Goal: Information Seeking & Learning: Check status

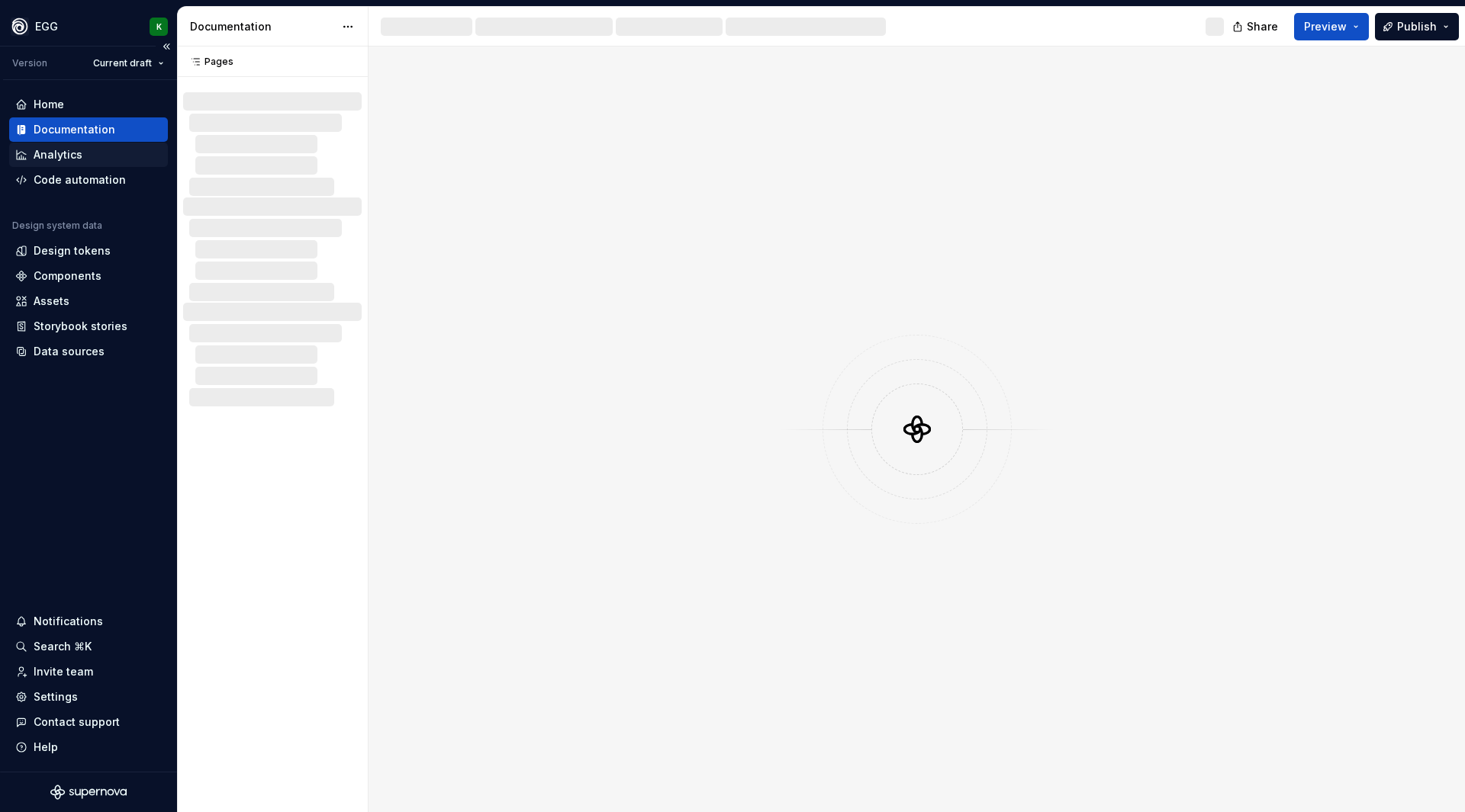
click at [64, 155] on div "Analytics" at bounding box center [58, 154] width 49 height 15
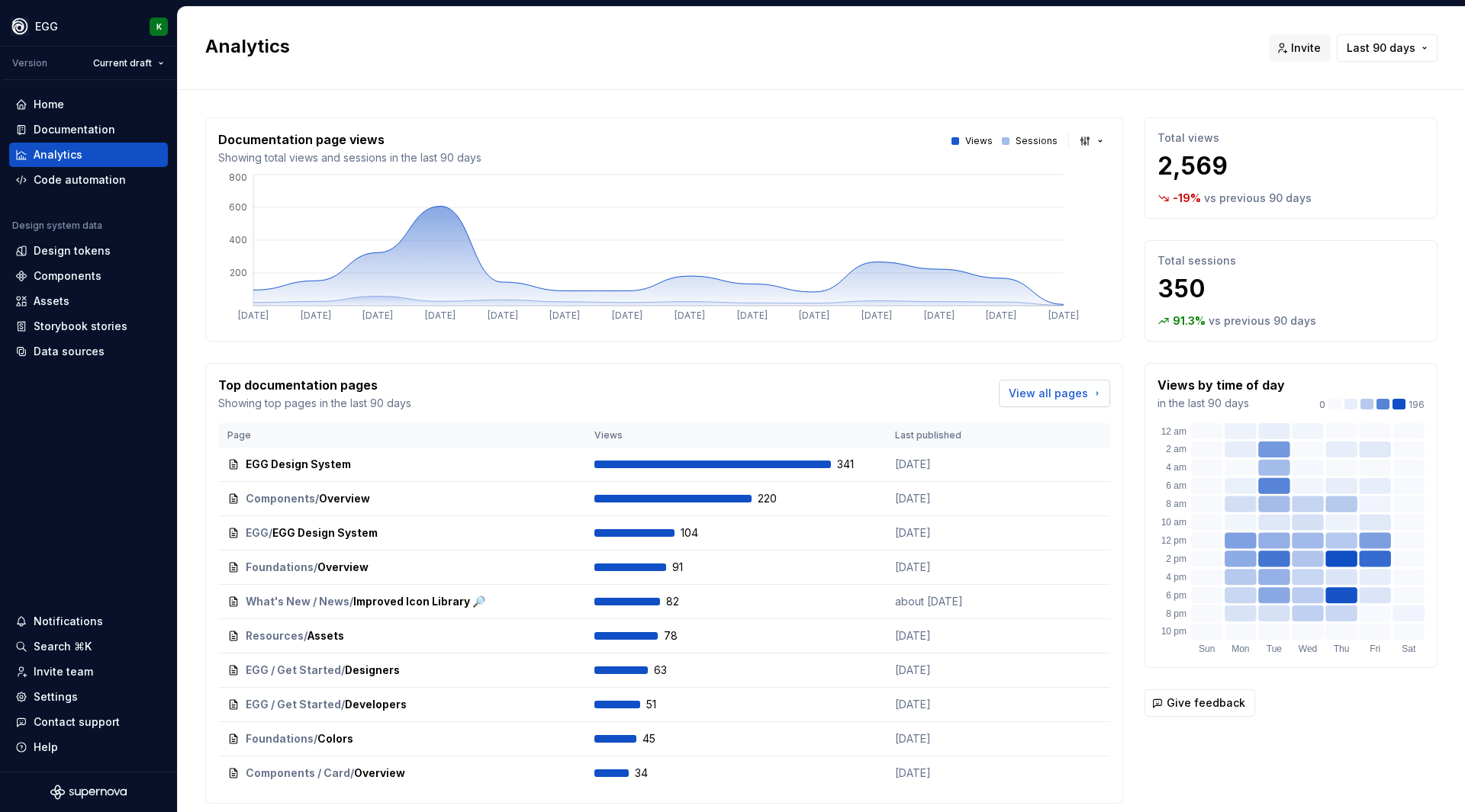
click at [1049, 391] on span "View all pages" at bounding box center [1048, 393] width 80 height 15
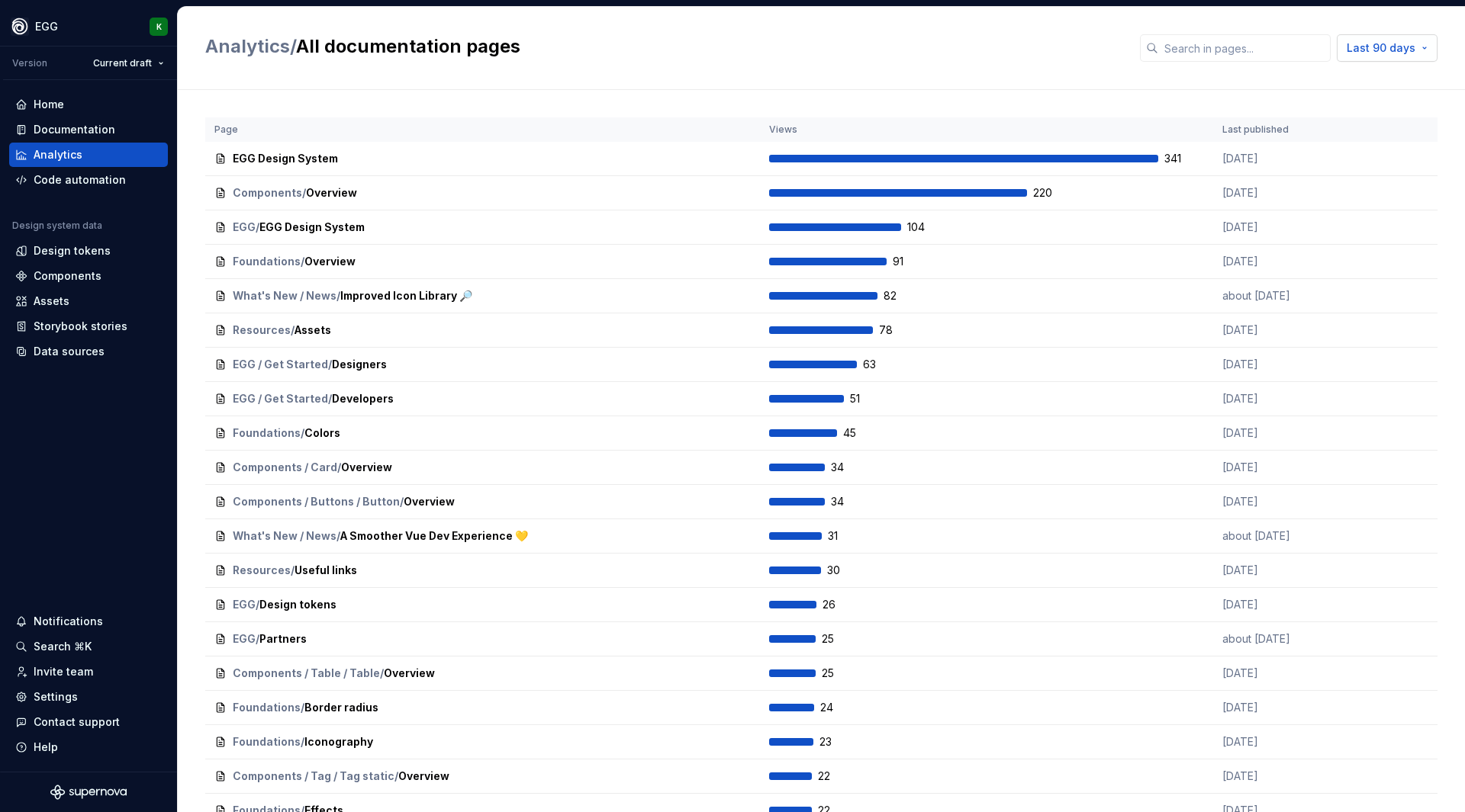
click at [1404, 45] on button "Last 90 days" at bounding box center [1387, 48] width 101 height 28
click at [1319, 102] on div "Last 30 days" at bounding box center [1321, 104] width 69 height 15
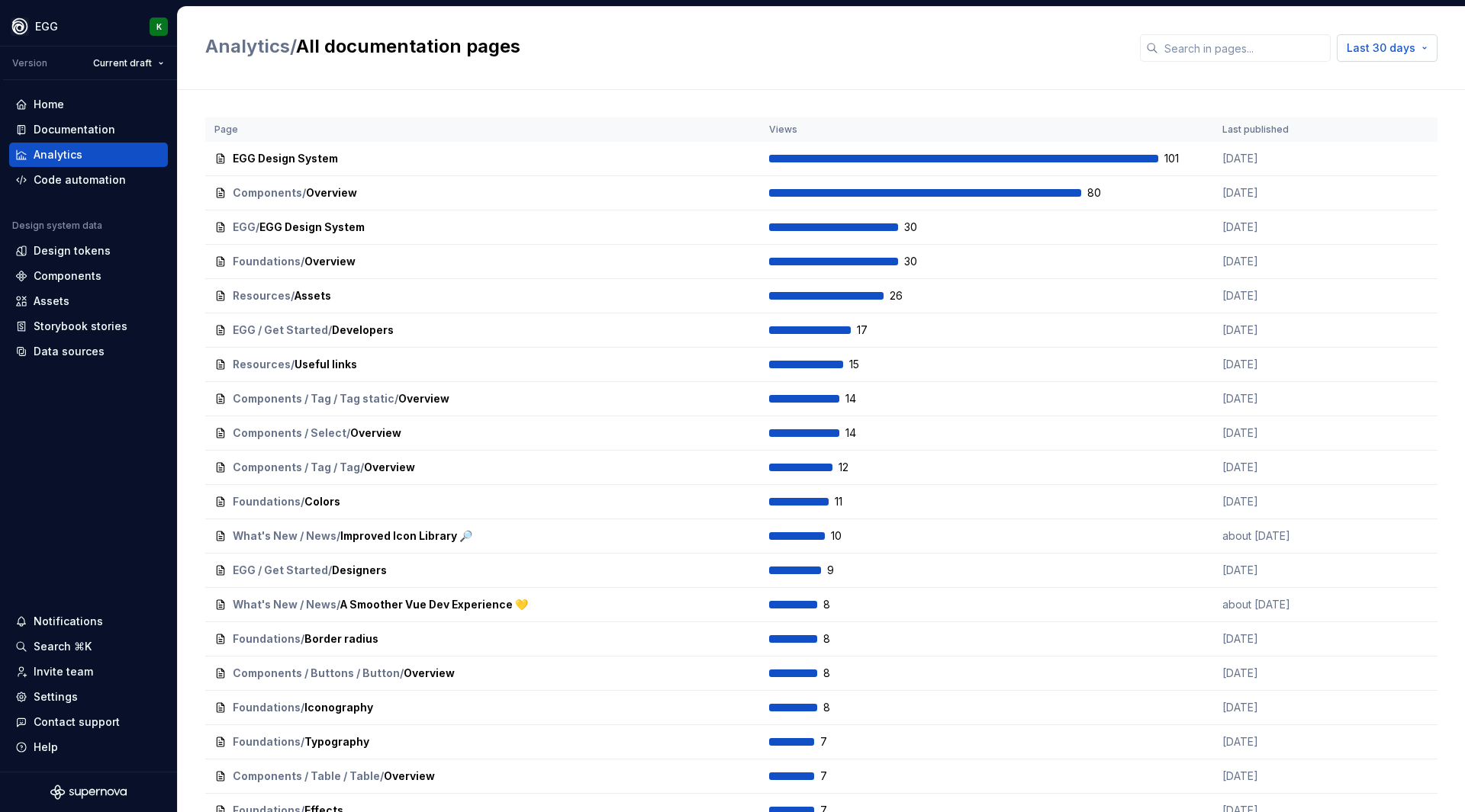
click at [1363, 49] on span "Last 30 days" at bounding box center [1381, 47] width 69 height 15
click at [1336, 82] on div "Last 7 days" at bounding box center [1317, 80] width 62 height 15
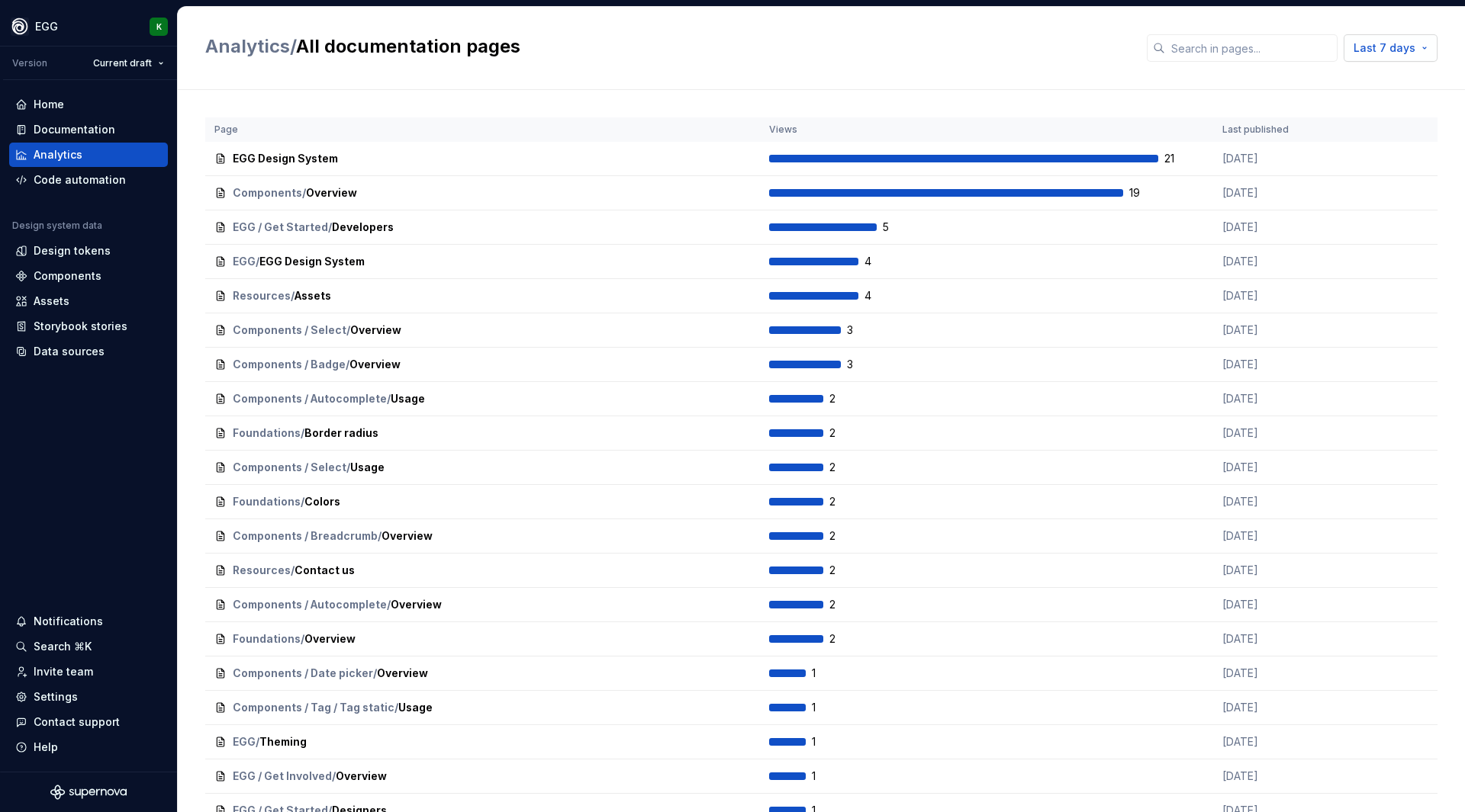
click at [1364, 52] on span "Last 7 days" at bounding box center [1384, 47] width 62 height 15
click at [1360, 113] on span "Last 30 days" at bounding box center [1342, 104] width 161 height 25
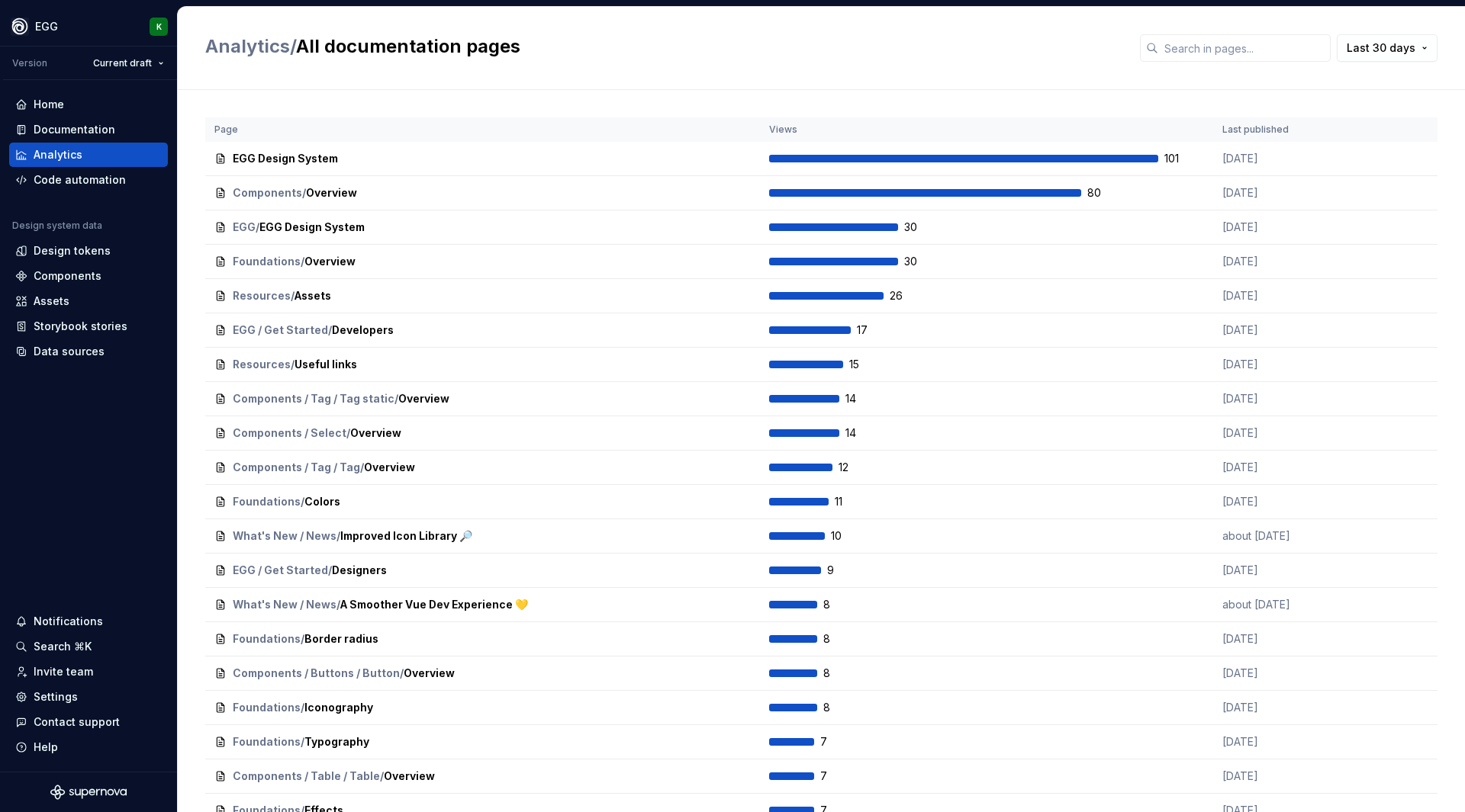
click at [1037, 73] on div "Analytics / All documentation pages Last 30 days" at bounding box center [821, 48] width 1288 height 83
click at [82, 158] on div "Analytics" at bounding box center [88, 154] width 147 height 15
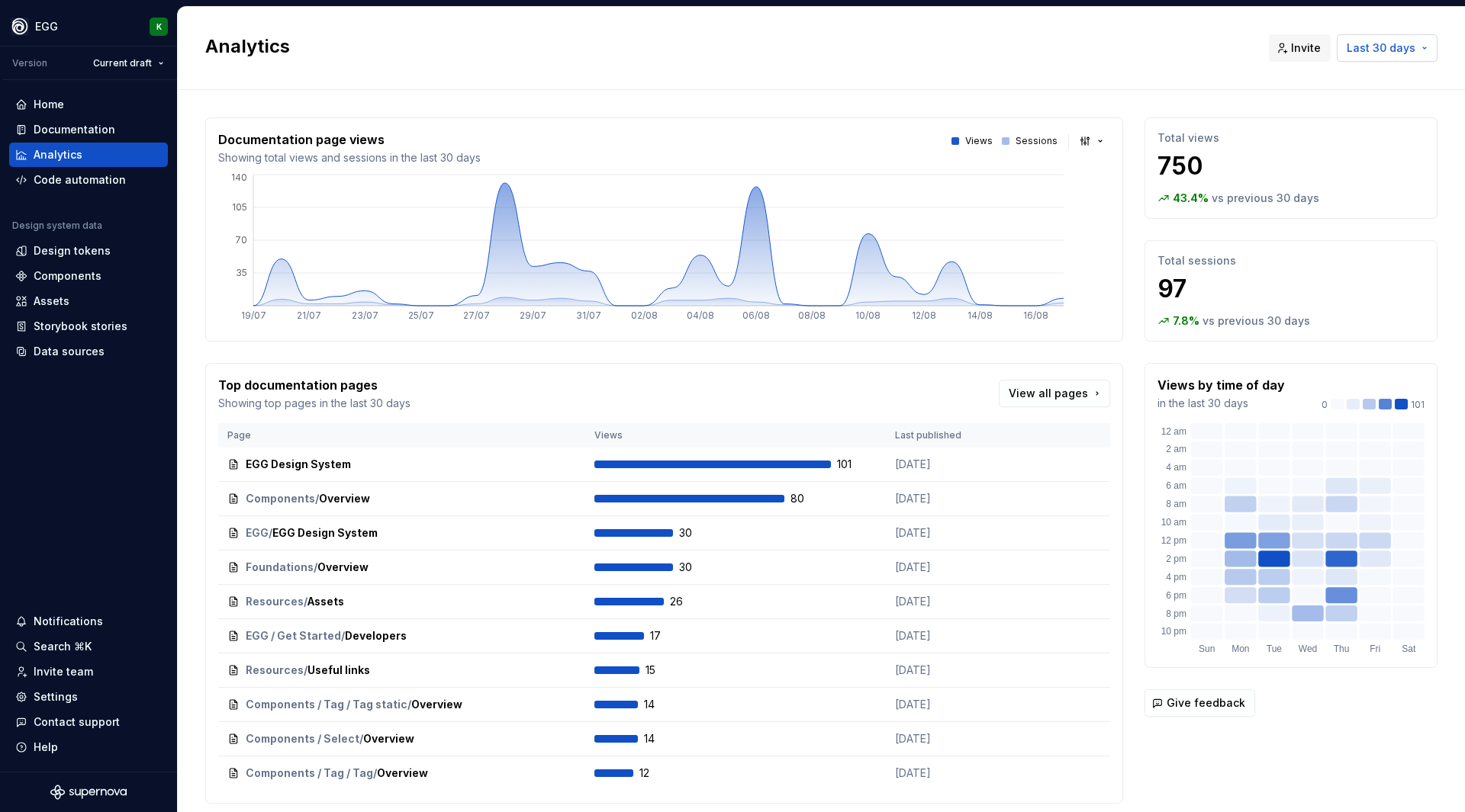
click at [1411, 49] on button "Last 30 days" at bounding box center [1387, 48] width 101 height 28
click at [1393, 103] on div "Last 30 days" at bounding box center [1352, 104] width 130 height 15
click at [1144, 15] on div "Analytics Invite Last 30 days" at bounding box center [821, 48] width 1288 height 83
click at [1087, 146] on button "button" at bounding box center [1093, 141] width 35 height 22
click at [768, 53] on html "EGG K Version Current draft Home Documentation Analytics Code automation Design…" at bounding box center [732, 406] width 1465 height 812
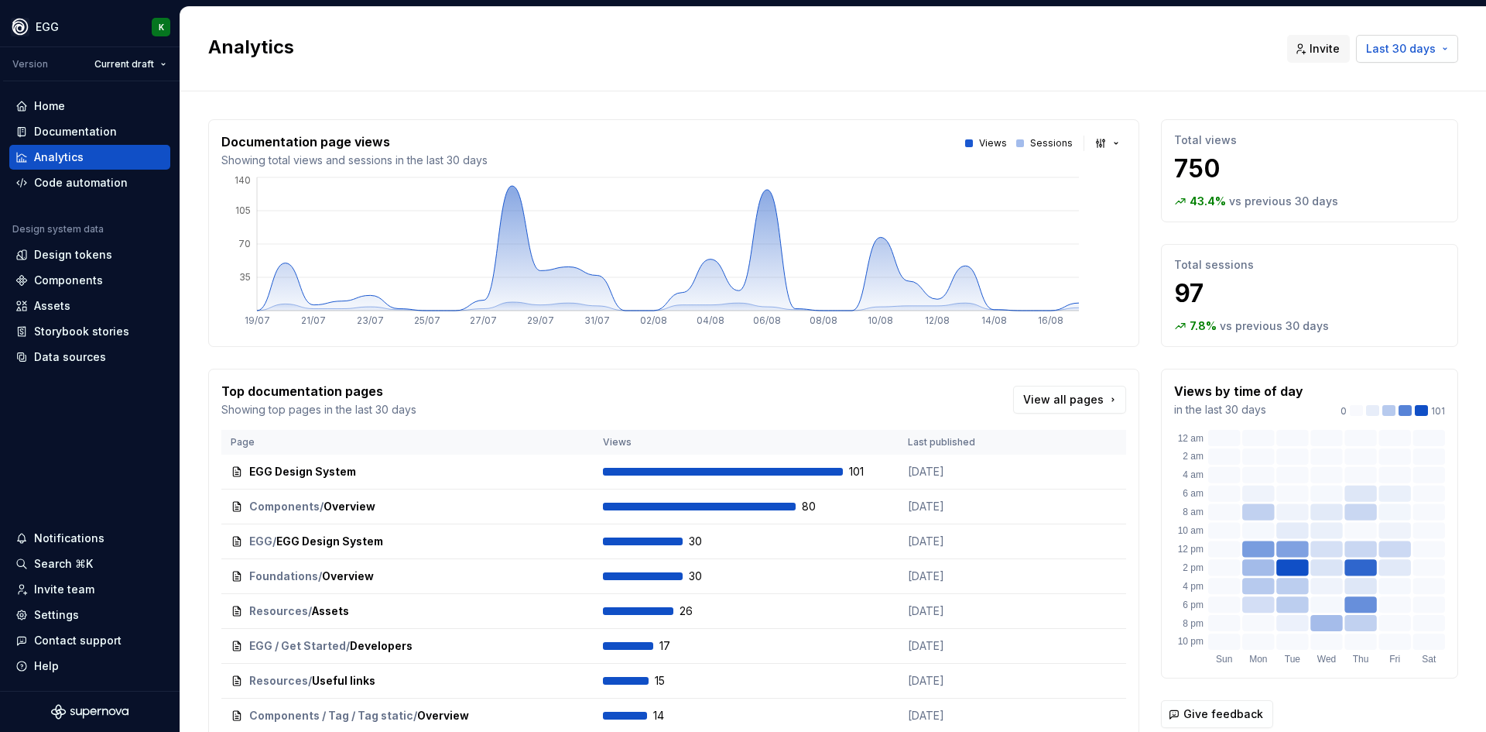
click at [1420, 48] on span "Last 30 days" at bounding box center [1401, 48] width 70 height 15
click at [696, 55] on html "EGG K Version Current draft Home Documentation Analytics Code automation Design…" at bounding box center [743, 366] width 1486 height 732
